Goal: Navigation & Orientation: Find specific page/section

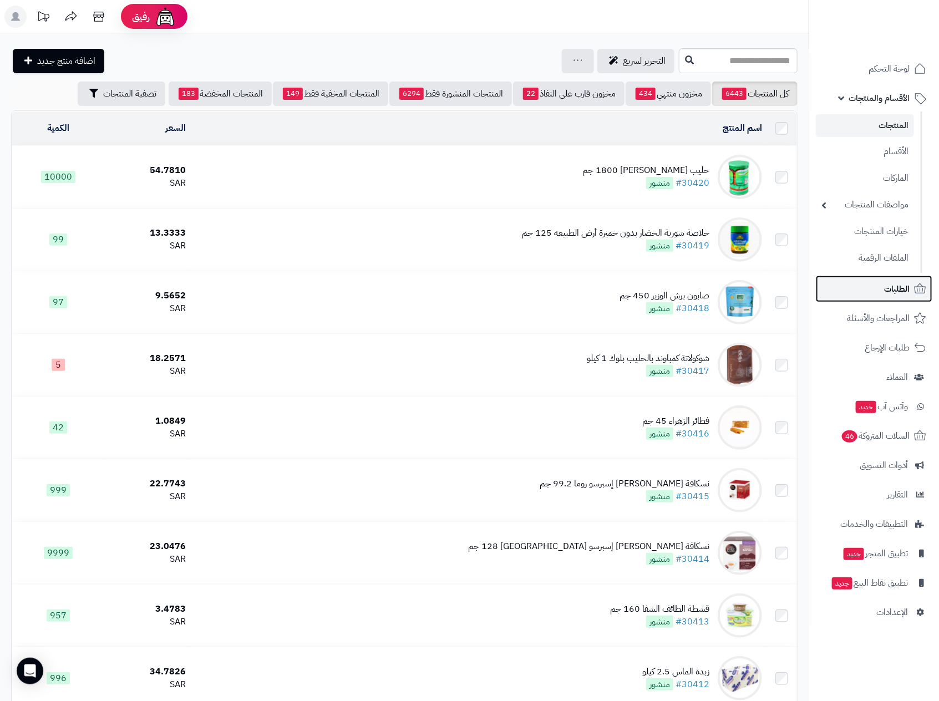
click at [894, 289] on span "الطلبات" at bounding box center [897, 289] width 26 height 16
